Goal: Check status

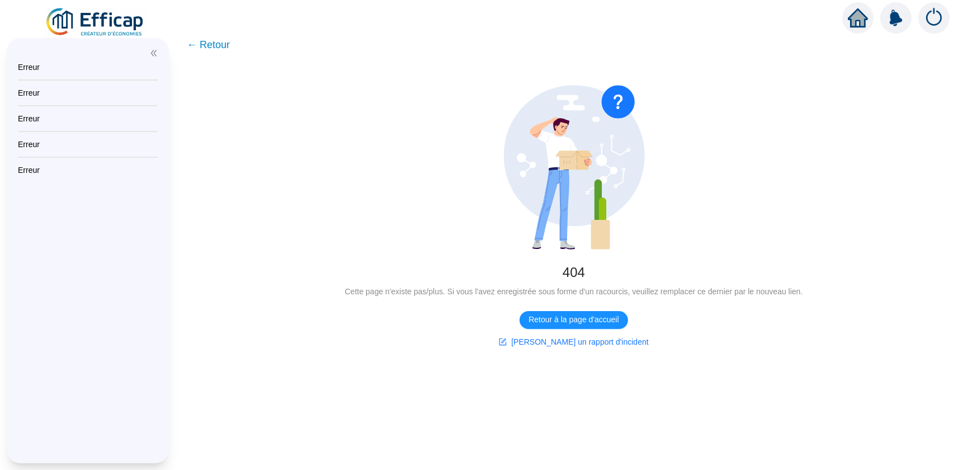
click at [220, 45] on span "← Retour" at bounding box center [208, 45] width 43 height 16
click at [570, 318] on span "Retour à la page d'accueil" at bounding box center [573, 320] width 90 height 12
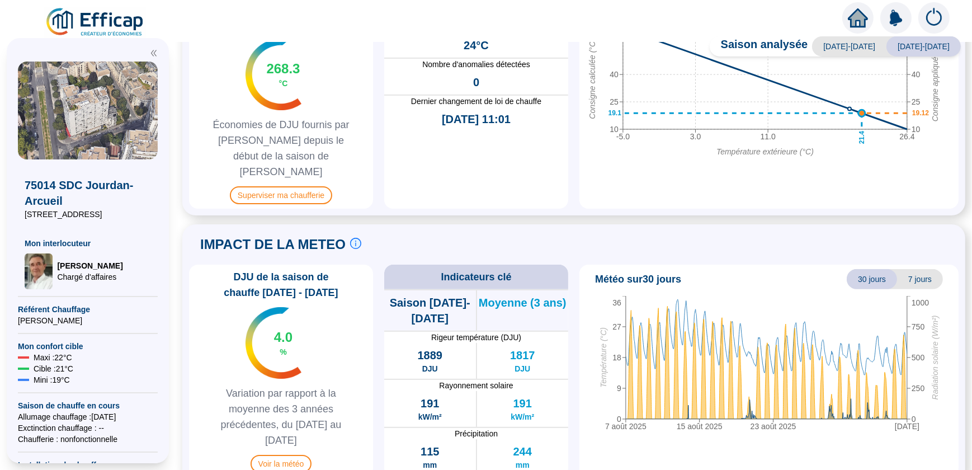
scroll to position [612, 0]
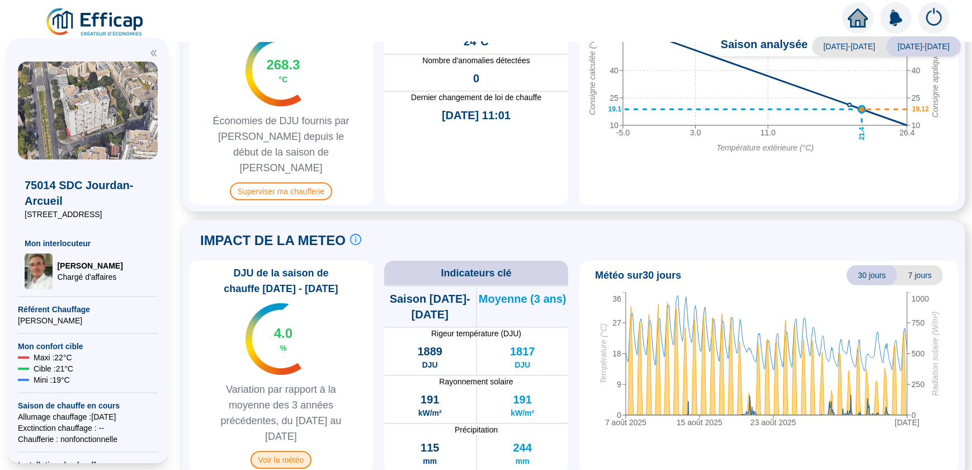
click at [287, 451] on span "Voir la météo" at bounding box center [282, 460] width 62 height 18
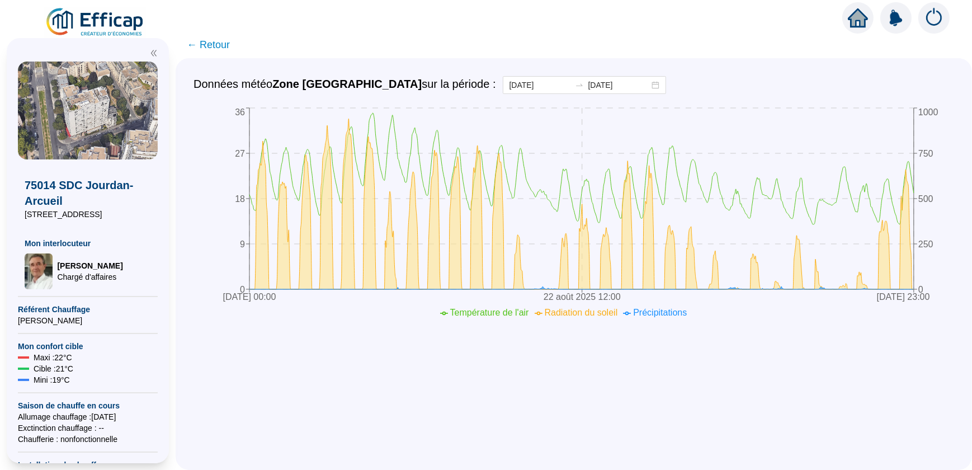
click at [198, 45] on span "← Retour" at bounding box center [208, 45] width 43 height 16
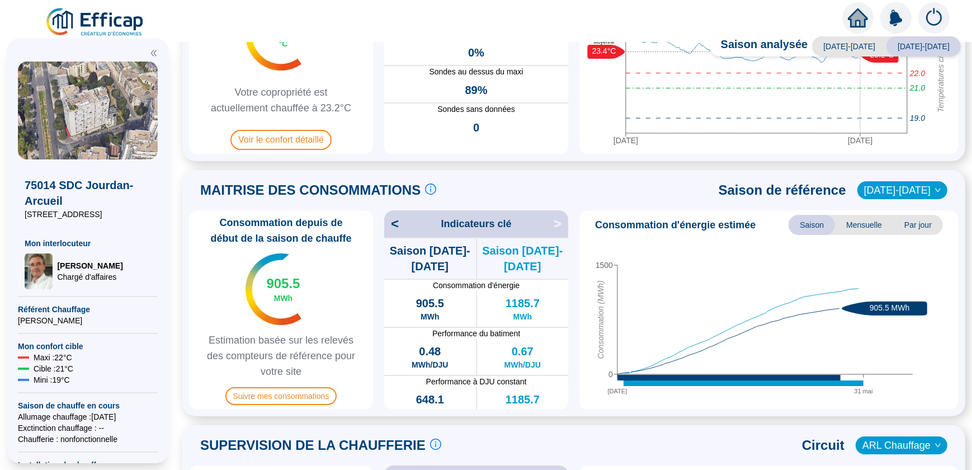
scroll to position [152, 0]
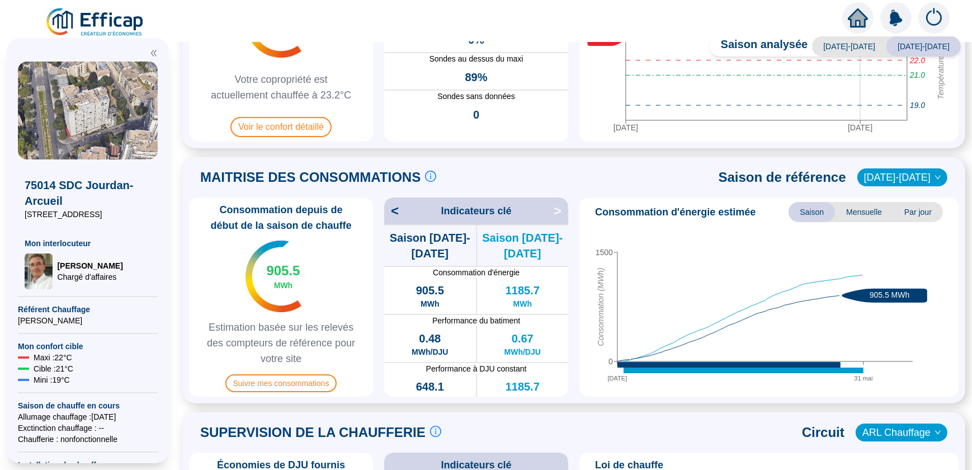
click at [397, 213] on span "<" at bounding box center [391, 211] width 15 height 18
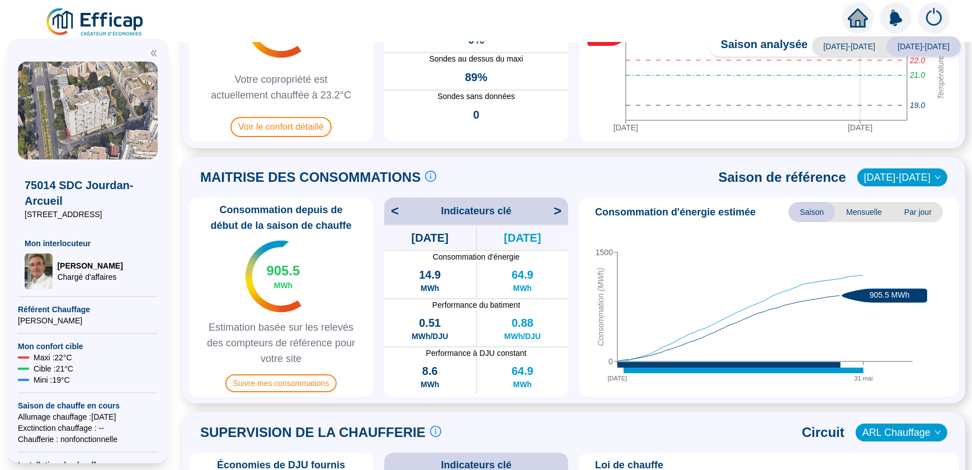
click at [397, 210] on span "<" at bounding box center [391, 211] width 15 height 18
click at [559, 211] on span ">" at bounding box center [561, 211] width 15 height 18
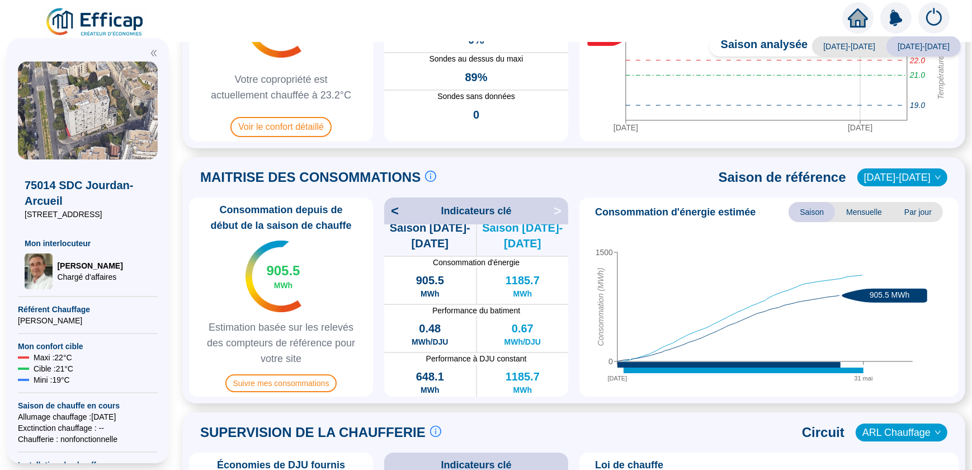
scroll to position [13, 0]
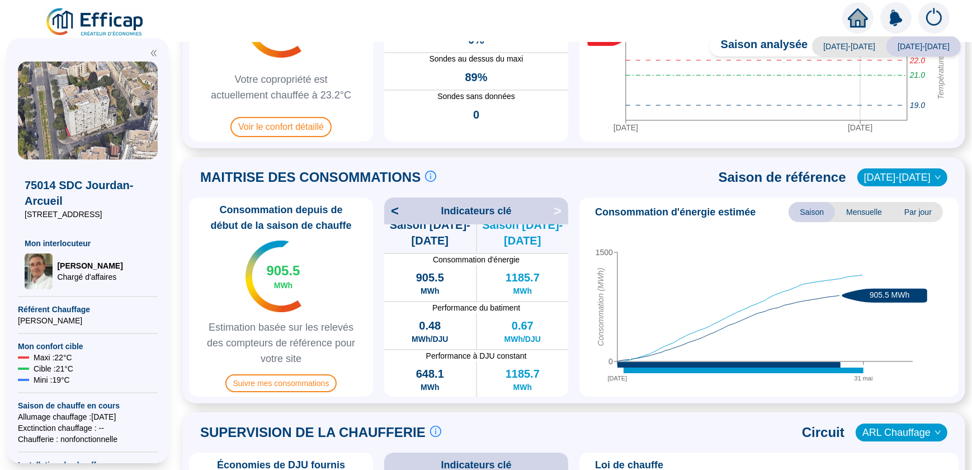
click at [805, 212] on span "Saison" at bounding box center [811, 212] width 46 height 20
click at [906, 209] on span "Par jour" at bounding box center [918, 212] width 50 height 20
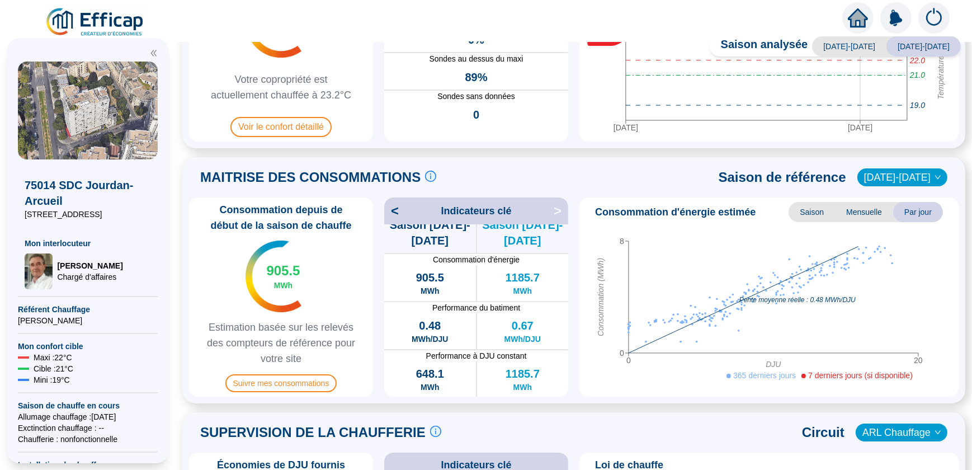
click at [862, 212] on span "Mensuelle" at bounding box center [864, 212] width 58 height 20
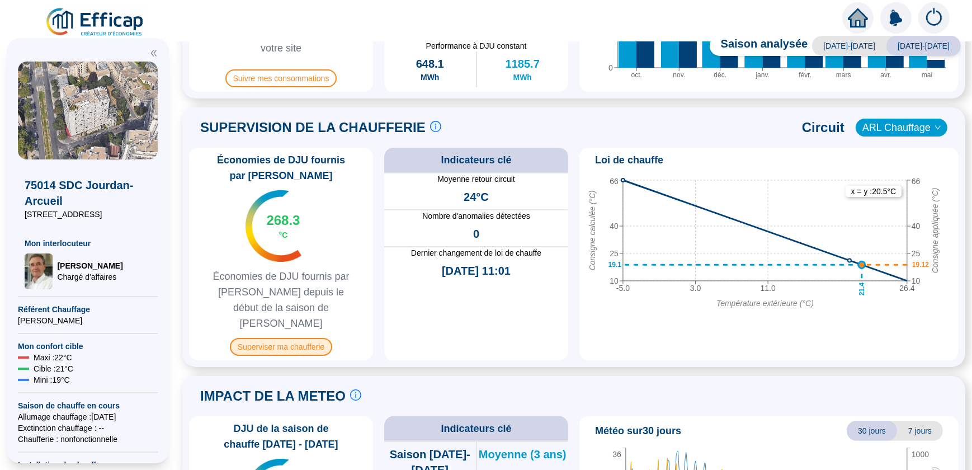
scroll to position [508, 0]
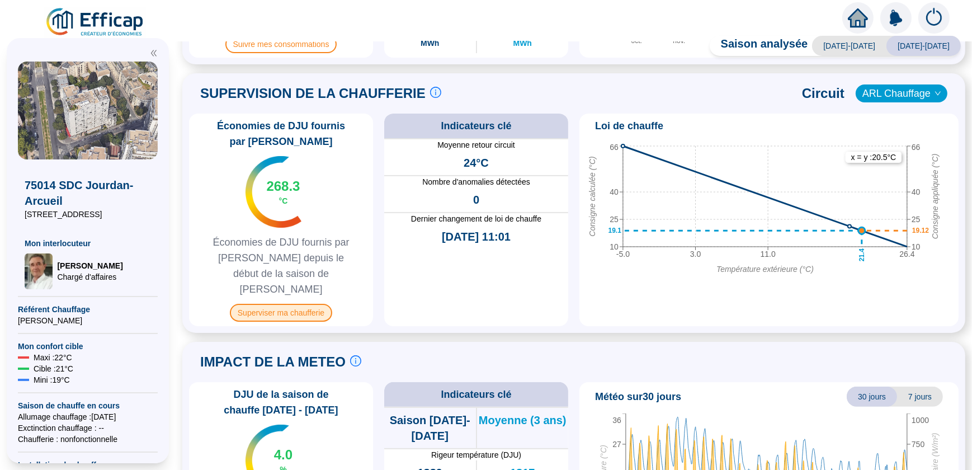
click at [290, 304] on span "Superviser ma chaufferie" at bounding box center [281, 313] width 102 height 18
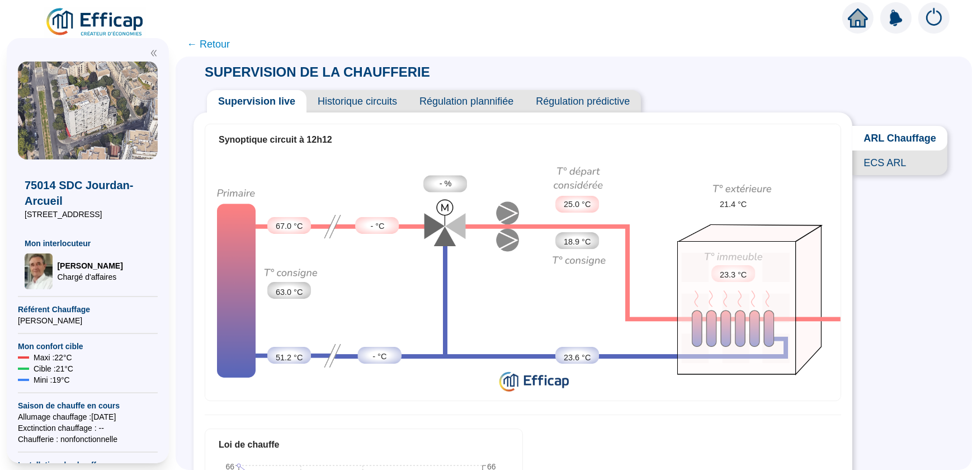
click at [197, 44] on span "← Retour" at bounding box center [208, 44] width 43 height 16
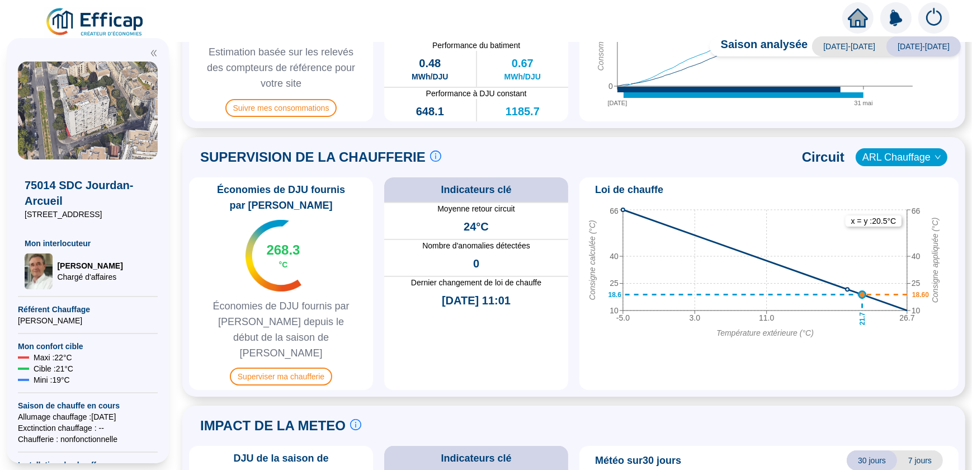
scroll to position [460, 0]
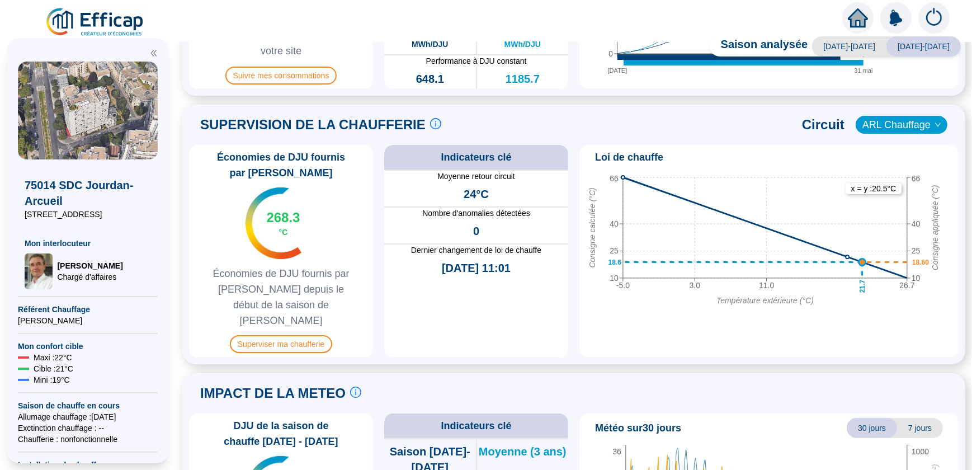
click at [298, 235] on div "268.3 °C" at bounding box center [283, 223] width 34 height 29
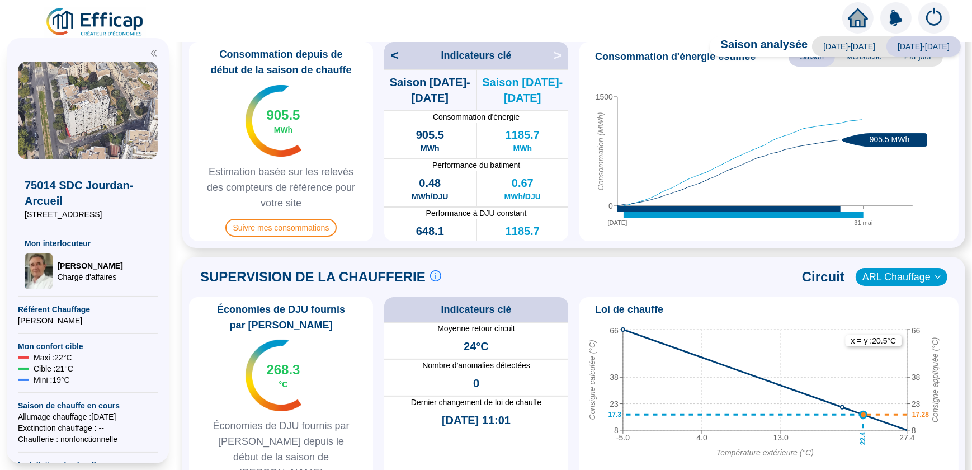
scroll to position [257, 0]
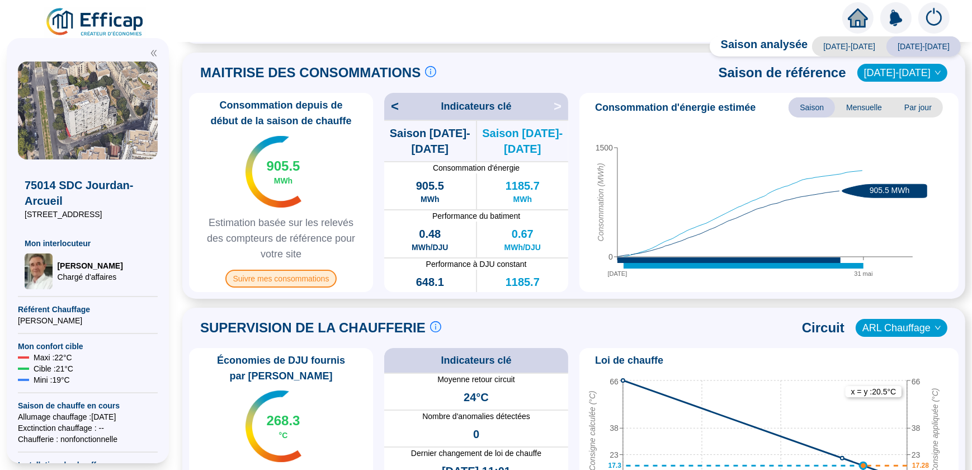
click at [287, 281] on span "Suivre mes consommations" at bounding box center [281, 279] width 112 height 18
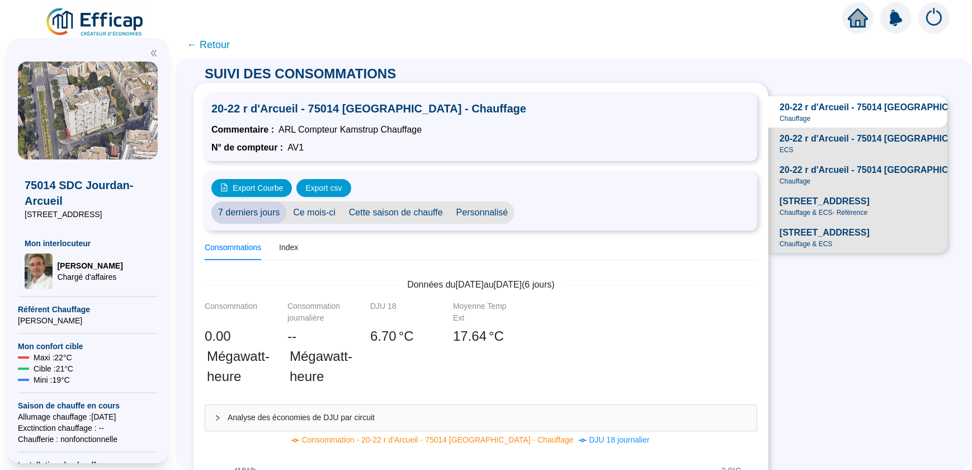
click at [409, 214] on span "Cette saison de chauffe" at bounding box center [395, 212] width 107 height 22
